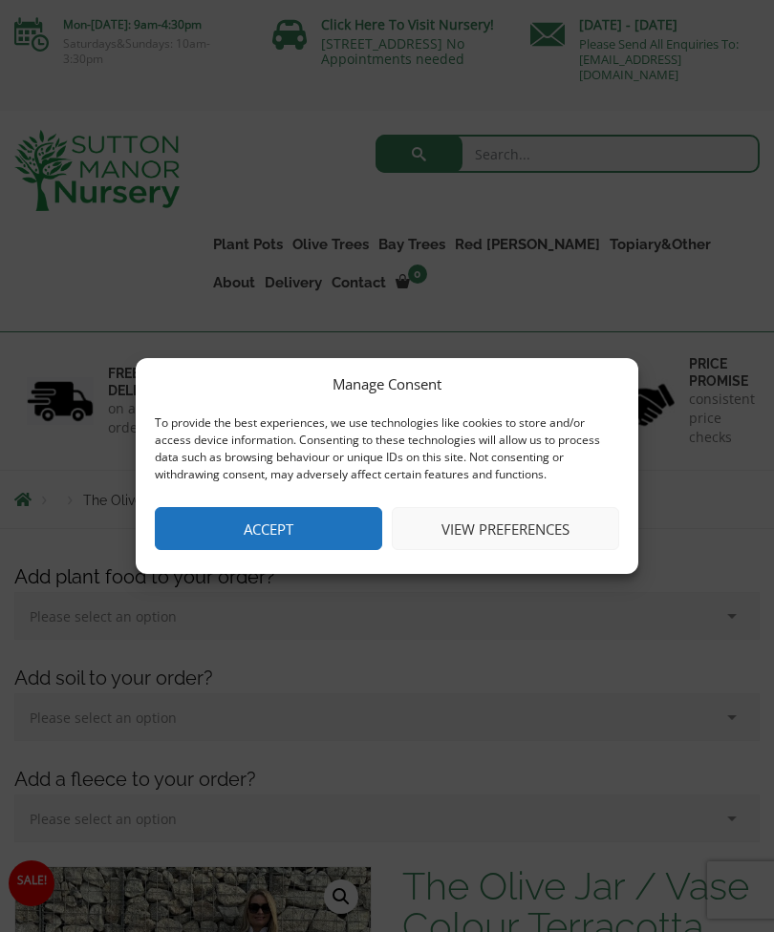
click at [295, 535] on button "Accept" at bounding box center [268, 528] width 227 height 43
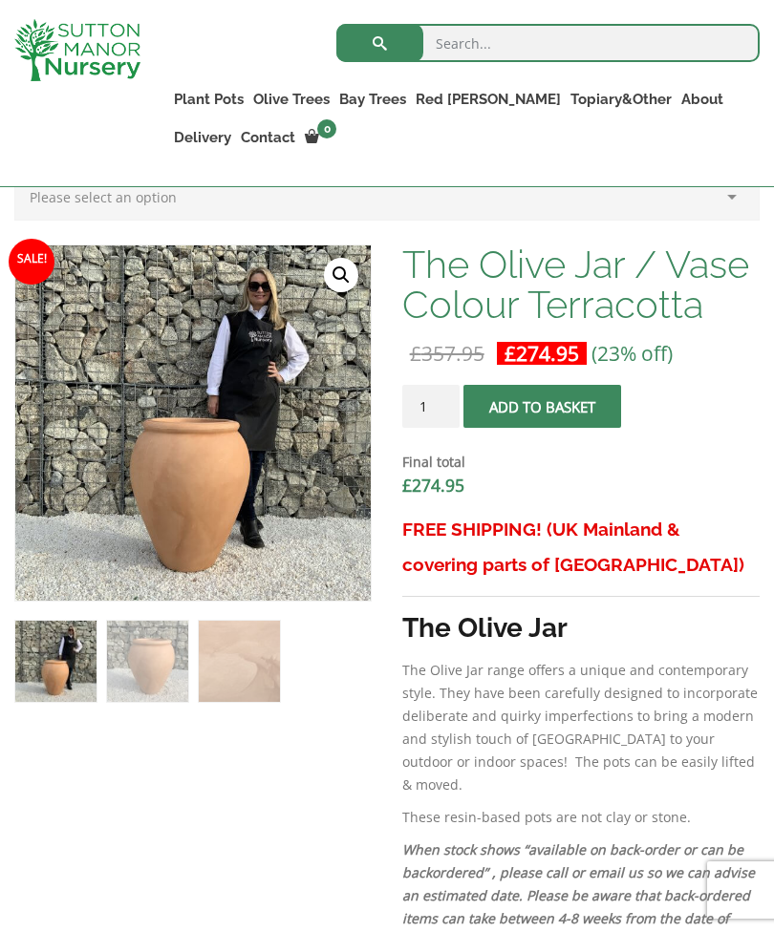
scroll to position [574, 0]
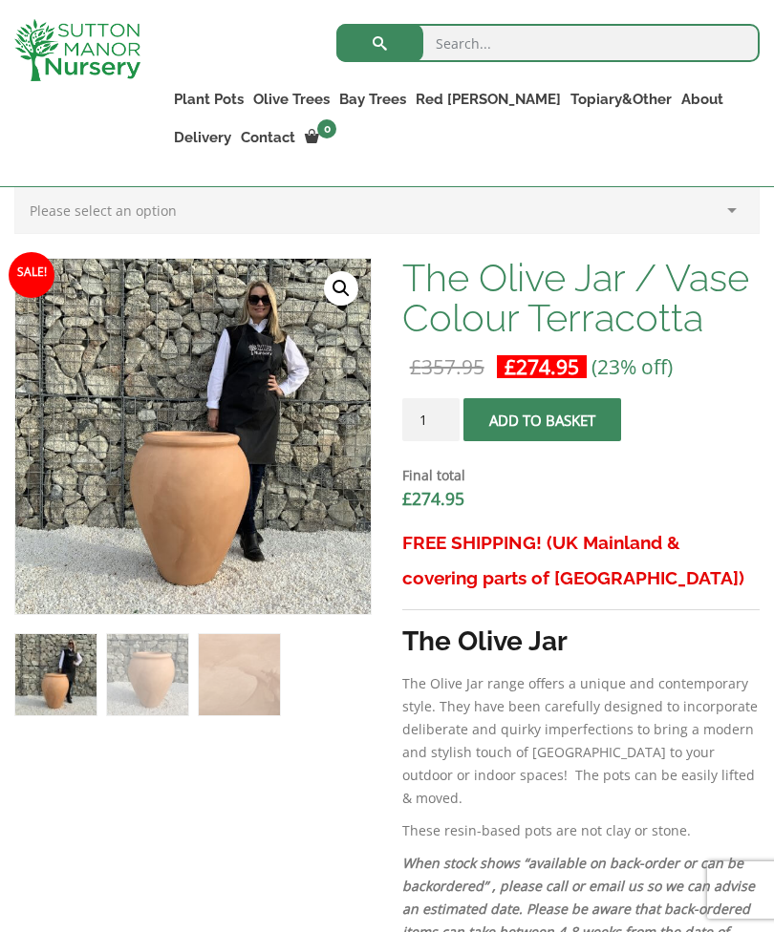
click at [216, 96] on link "Plant Pots" at bounding box center [208, 99] width 79 height 27
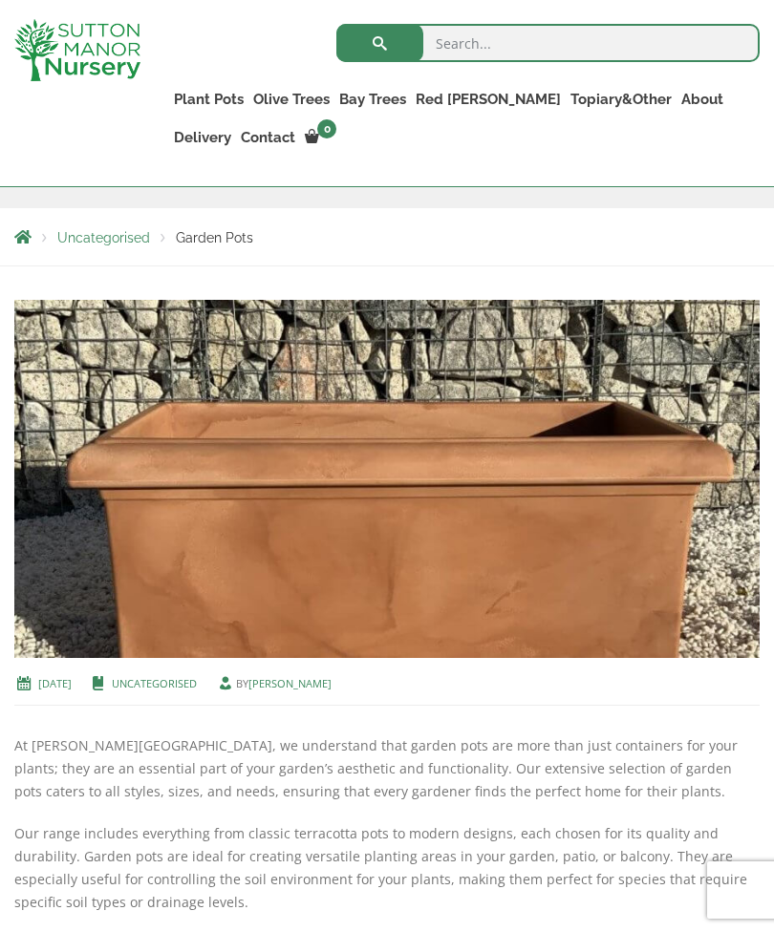
scroll to position [352, 0]
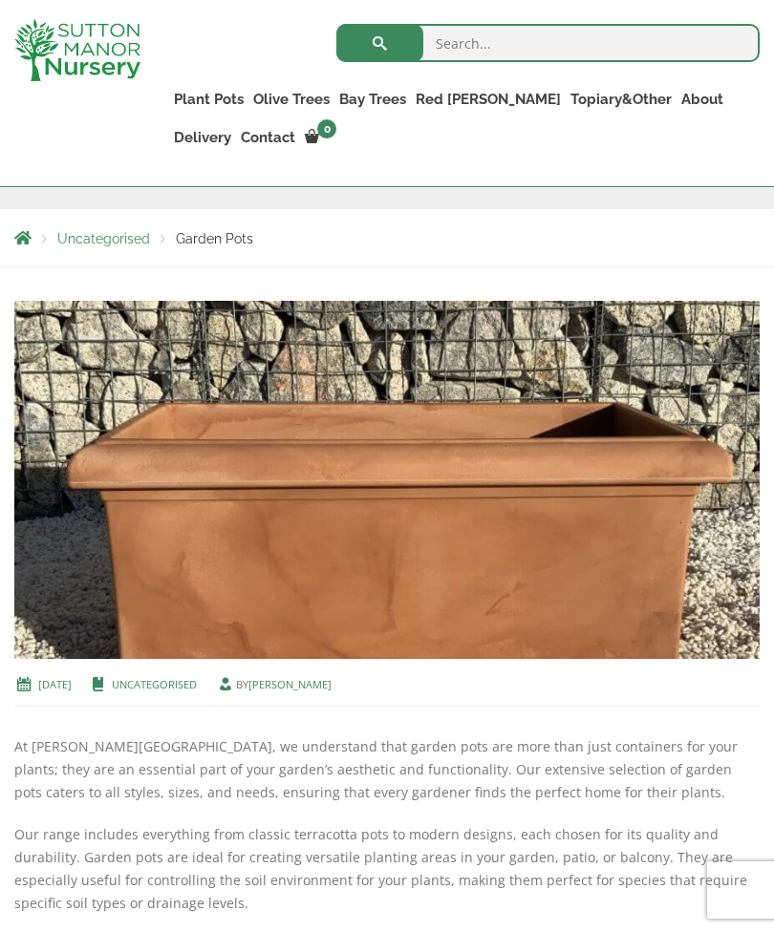
click at [215, 239] on span "Garden Pots" at bounding box center [214, 238] width 77 height 15
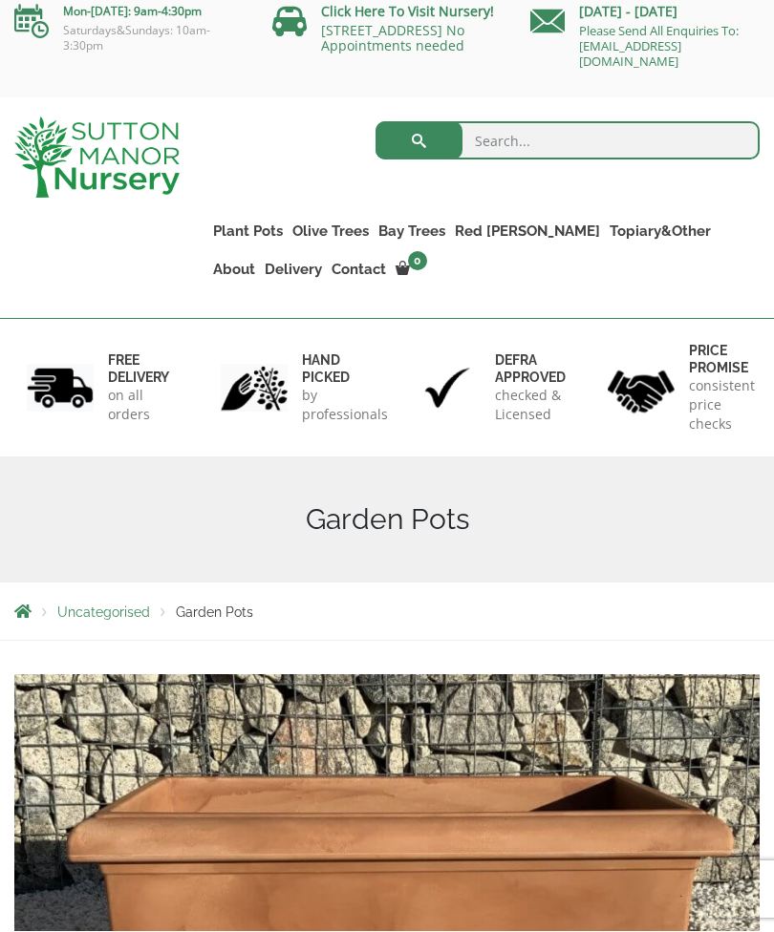
scroll to position [13, 0]
click at [0, 0] on link "Jars And Urns" at bounding box center [0, 0] width 0 height 0
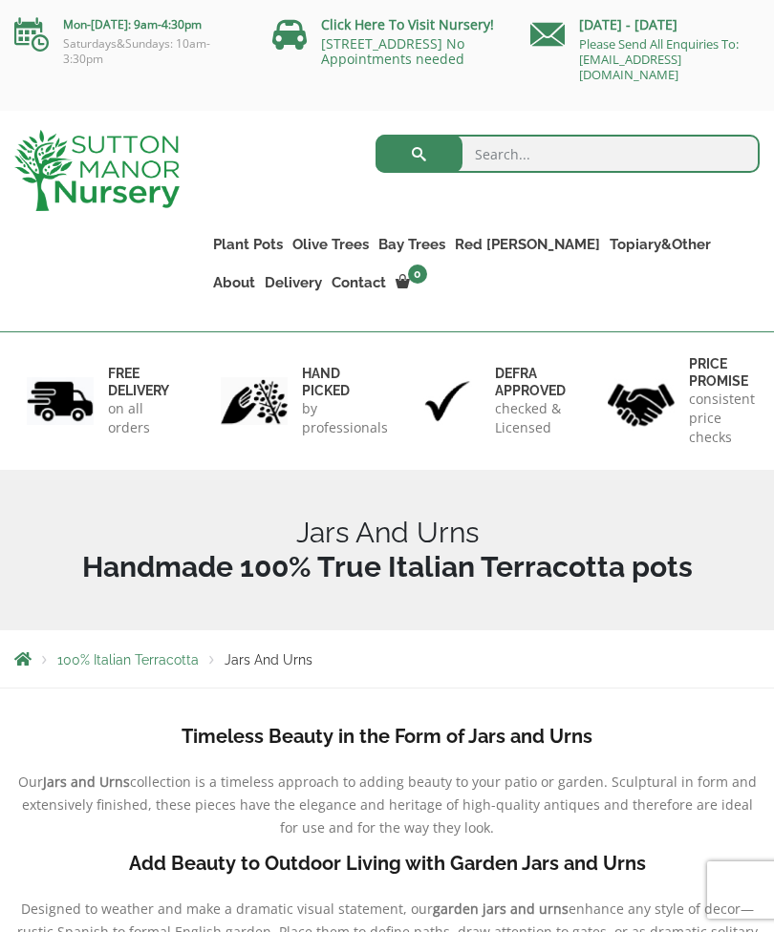
click at [0, 0] on link "Vietnamese Pots" at bounding box center [0, 0] width 0 height 0
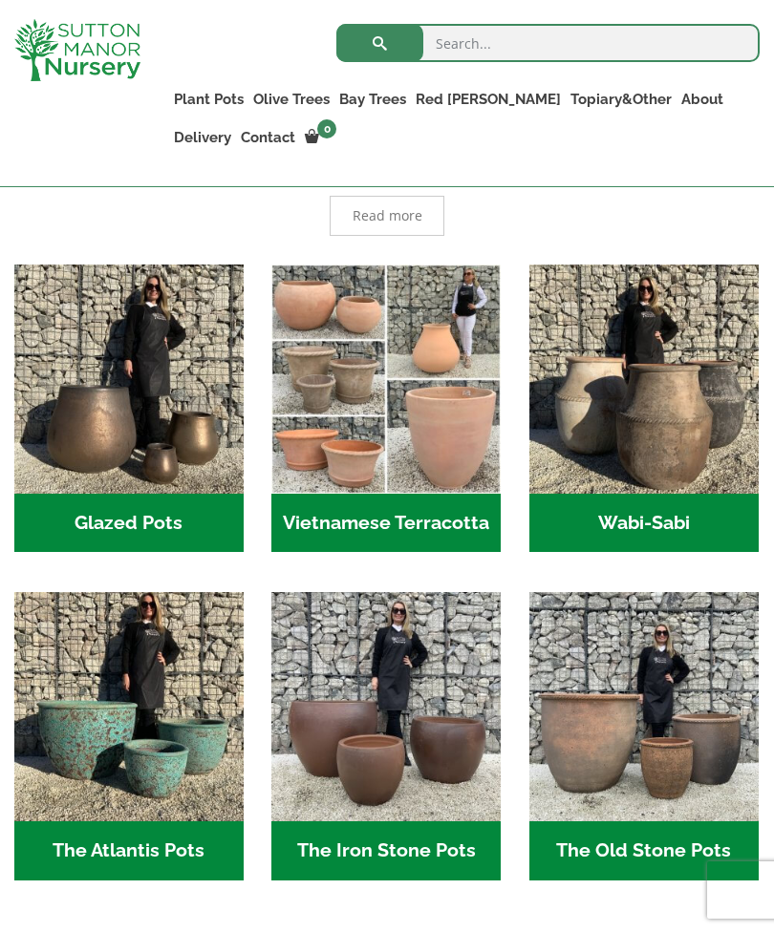
scroll to position [543, 0]
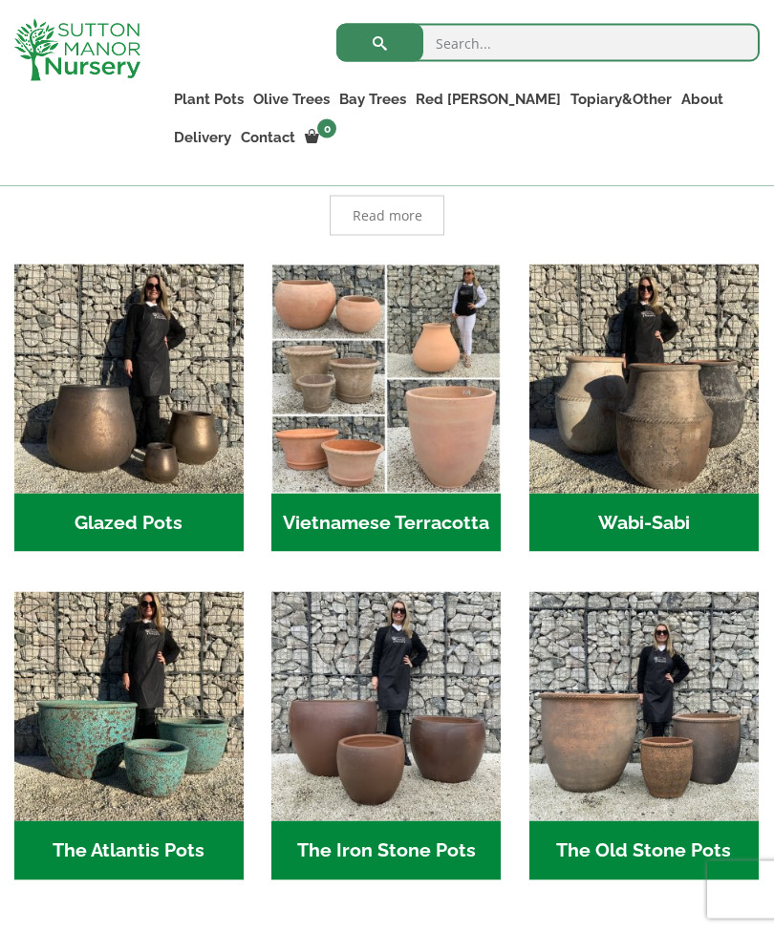
click at [648, 517] on h2 "Wabi-Sabi (14)" at bounding box center [643, 523] width 229 height 59
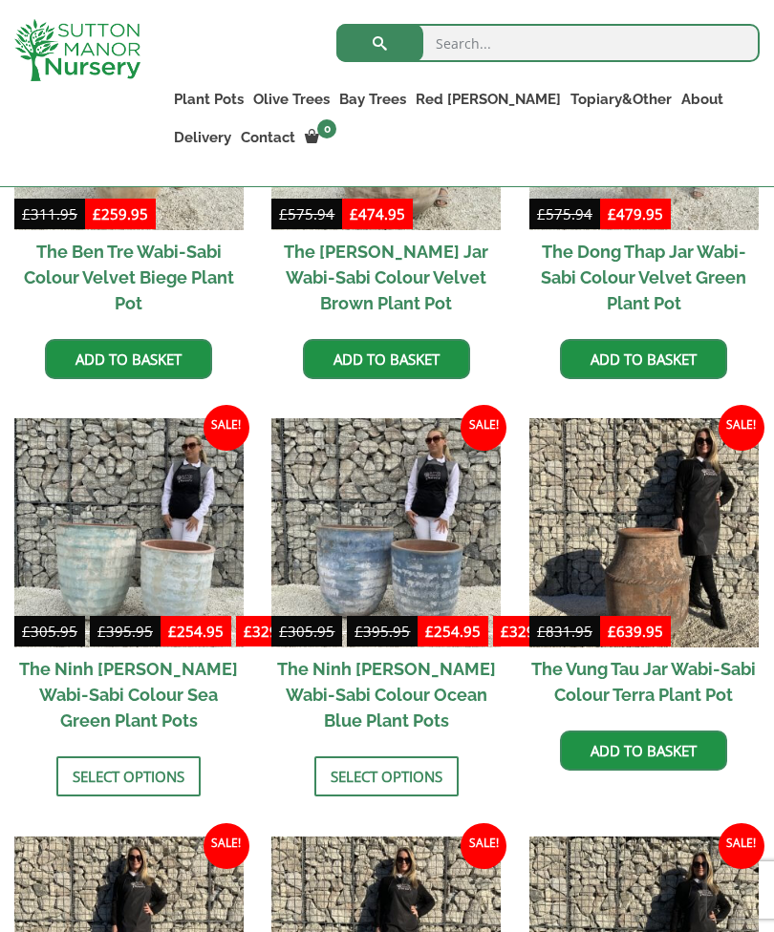
scroll to position [1140, 0]
